Goal: Information Seeking & Learning: Learn about a topic

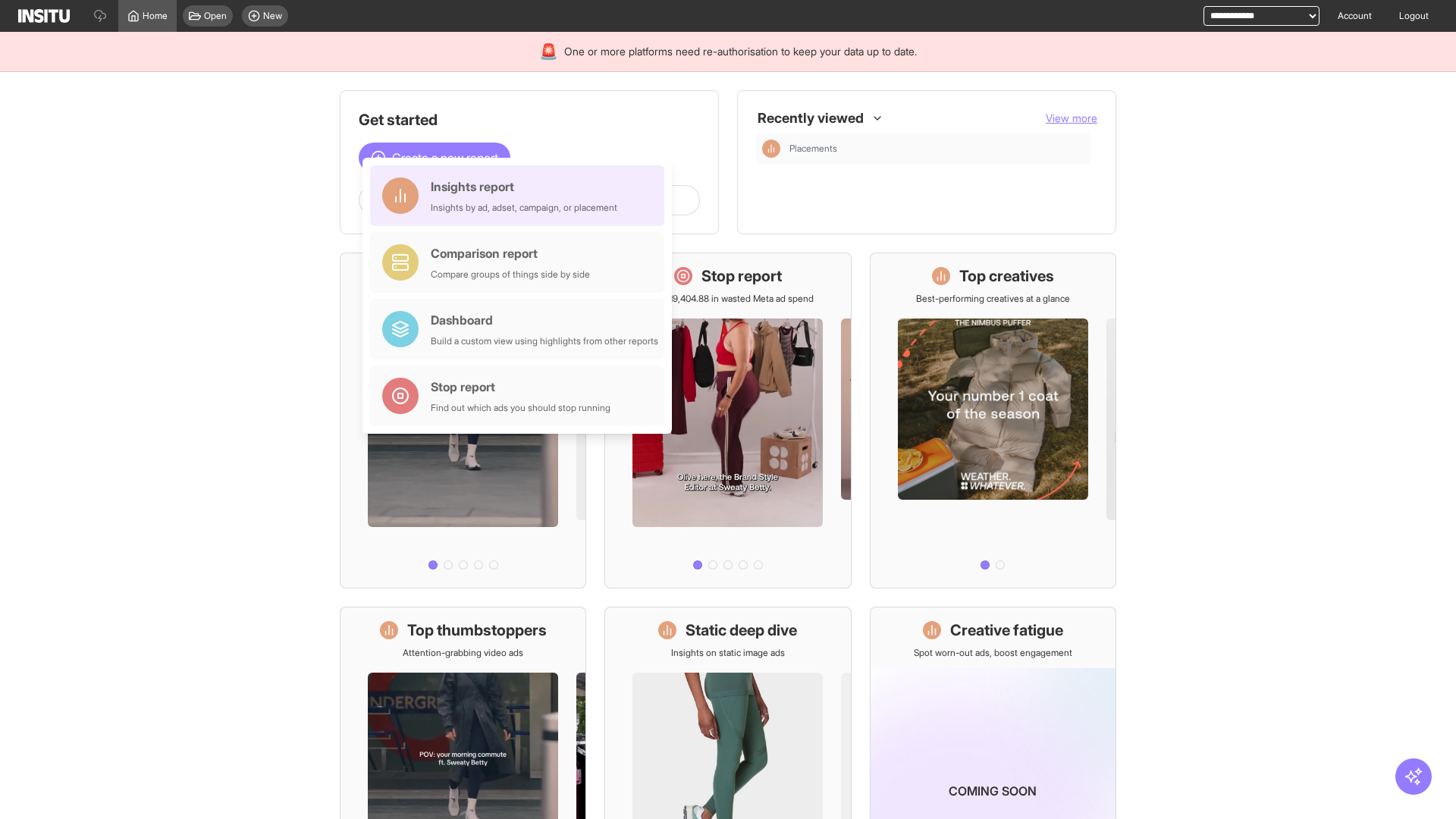
click at [521, 195] on div "Insights report Insights by ad, adset, campaign, or placement" at bounding box center [524, 195] width 186 height 37
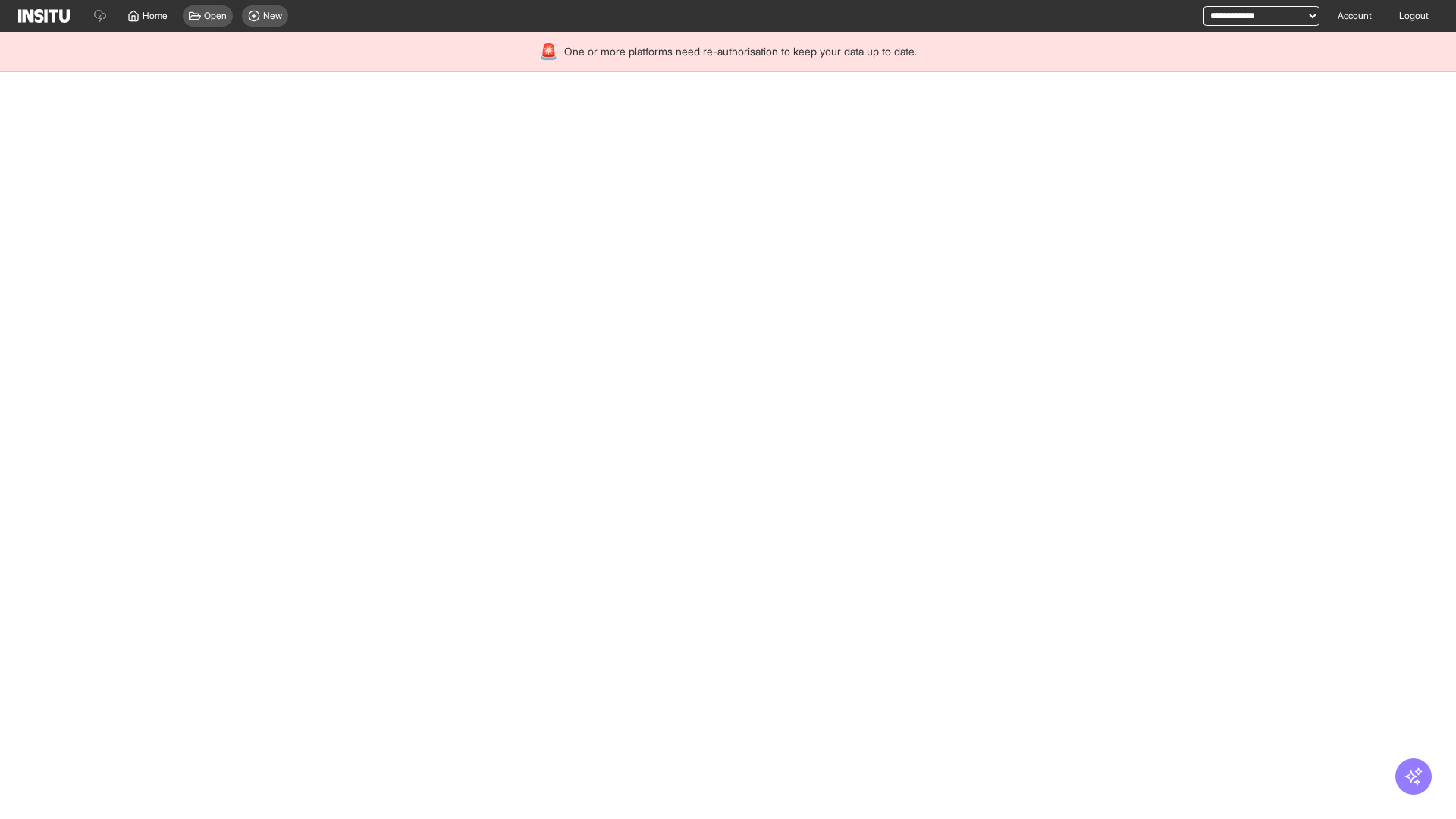
select select "**"
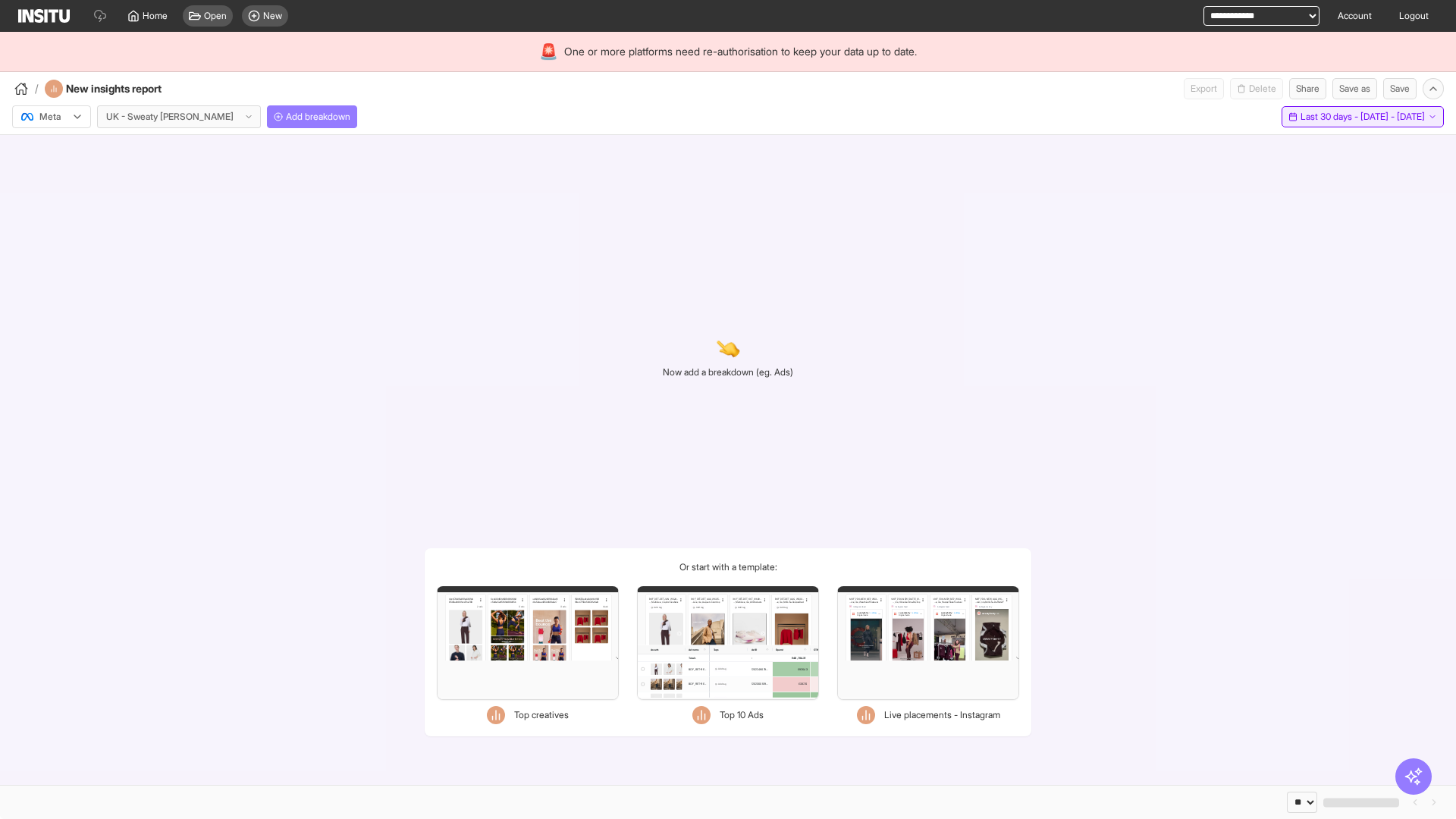
click at [1328, 116] on span "Last 30 days - [DATE] - [DATE]" at bounding box center [1363, 116] width 125 height 12
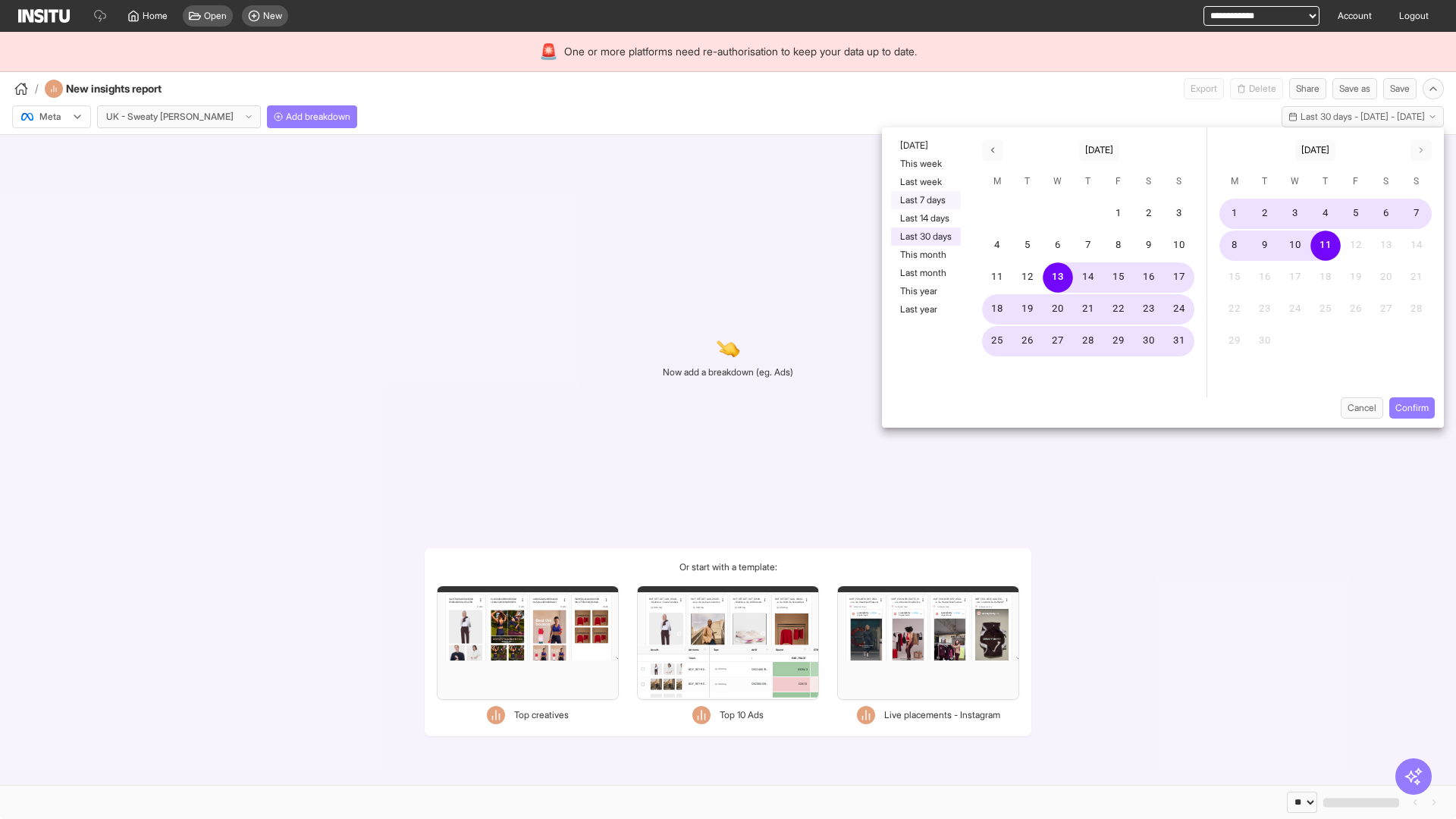
click at [925, 200] on button "Last 7 days" at bounding box center [926, 200] width 70 height 18
